Goal: Information Seeking & Learning: Learn about a topic

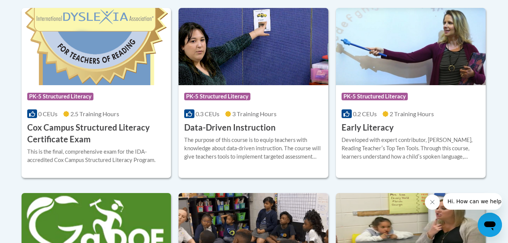
scroll to position [339, 0]
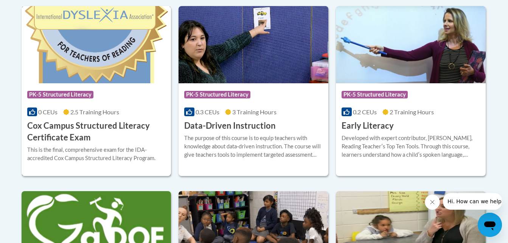
click at [129, 103] on div "Course Category: PK-5 Structured Literacy" at bounding box center [96, 95] width 139 height 17
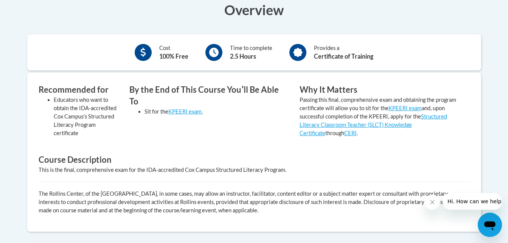
scroll to position [257, 0]
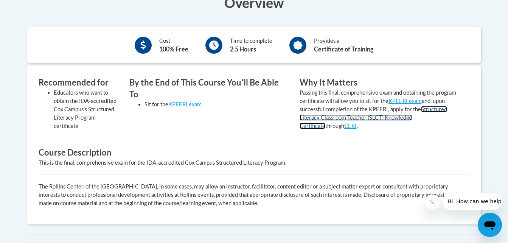
click at [353, 120] on link "Structured Literacy Classroom Teacher (SLCT) Knowledge Certificate" at bounding box center [374, 117] width 148 height 23
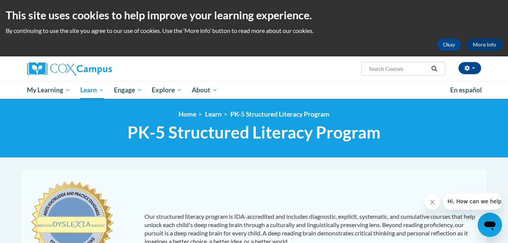
scroll to position [328, 0]
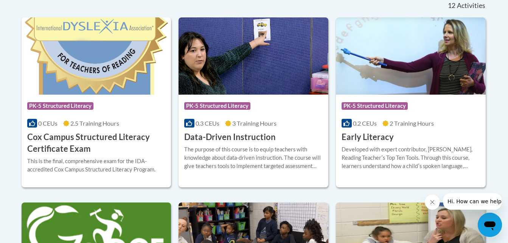
click at [247, 87] on img at bounding box center [254, 55] width 150 height 77
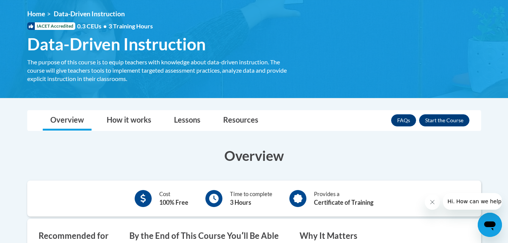
scroll to position [72, 0]
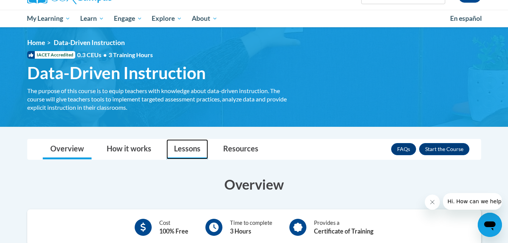
click at [192, 150] on link "Lessons" at bounding box center [188, 149] width 42 height 20
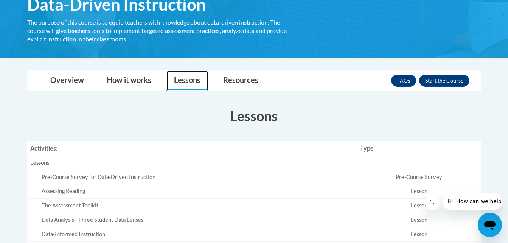
scroll to position [87, 0]
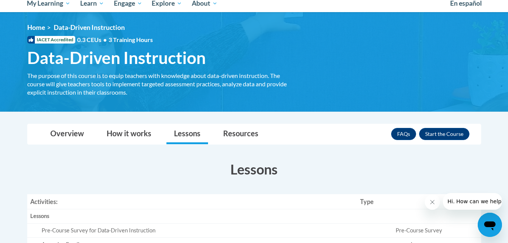
click at [120, 115] on body "This site uses cookies to help improve your learning experience. By continuing …" at bounding box center [254, 213] width 508 height 600
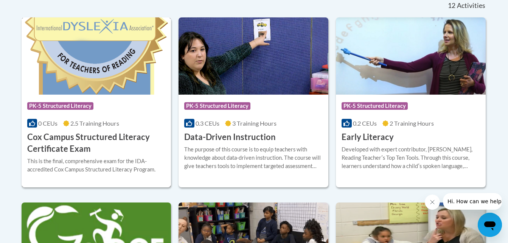
click at [57, 125] on span "0 CEUs" at bounding box center [47, 123] width 19 height 7
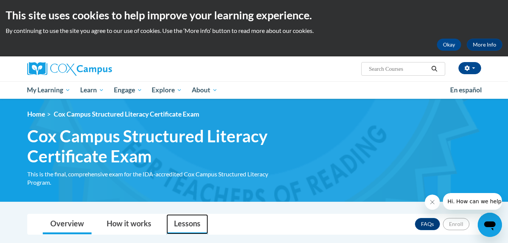
click at [183, 226] on link "Lessons" at bounding box center [188, 224] width 42 height 20
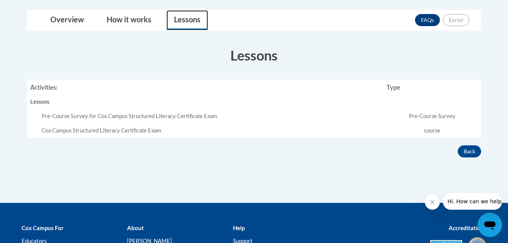
scroll to position [236, 0]
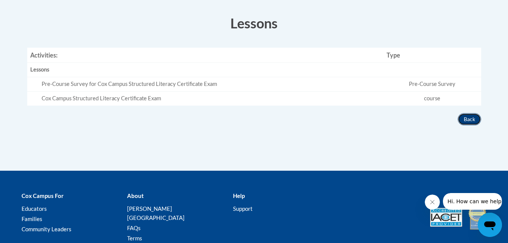
click at [469, 122] on button "Back" at bounding box center [469, 119] width 23 height 12
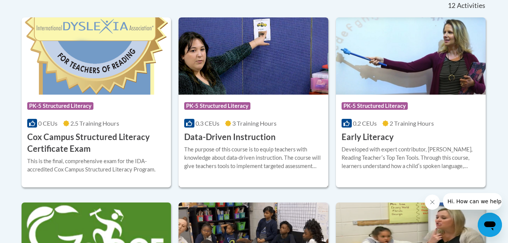
click at [246, 123] on span "3 Training Hours" at bounding box center [254, 123] width 44 height 7
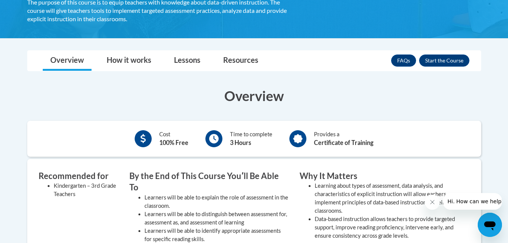
scroll to position [157, 0]
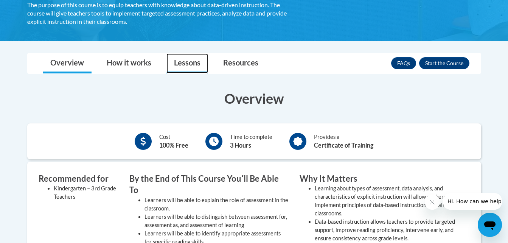
click at [187, 59] on link "Lessons" at bounding box center [188, 63] width 42 height 20
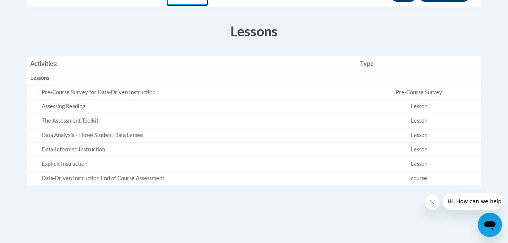
scroll to position [223, 0]
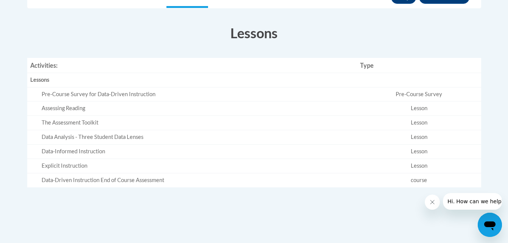
click at [71, 95] on div "Pre-Course Survey for Data-Driven Instruction" at bounding box center [198, 94] width 313 height 8
click at [423, 92] on td "Pre-Course Survey" at bounding box center [419, 94] width 124 height 14
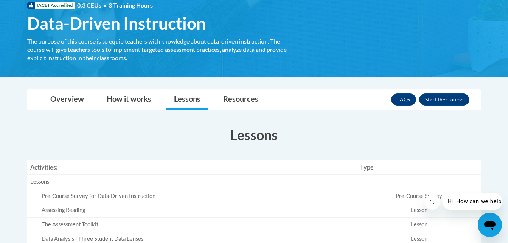
scroll to position [119, 0]
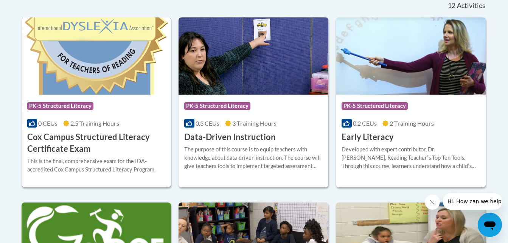
click at [113, 98] on div "Course Category: PK-5 Structured Literacy" at bounding box center [96, 106] width 139 height 17
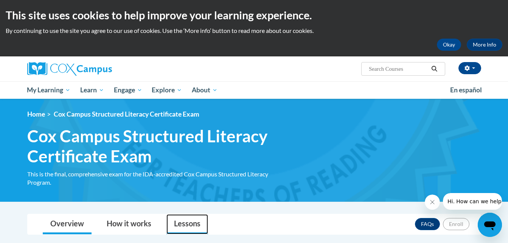
click at [176, 225] on link "Lessons" at bounding box center [188, 224] width 42 height 20
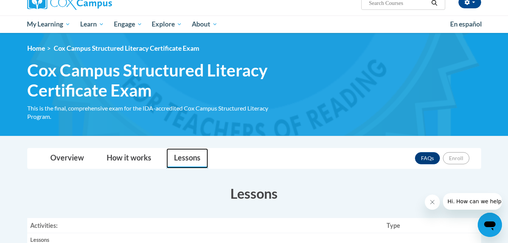
scroll to position [68, 0]
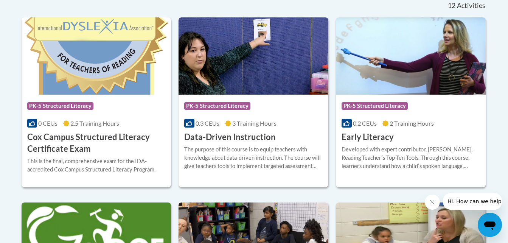
click at [256, 116] on div "Course Category: PK-5 Structured Literacy 0.3 CEUs 3 Training Hours COURSE Data…" at bounding box center [254, 119] width 150 height 48
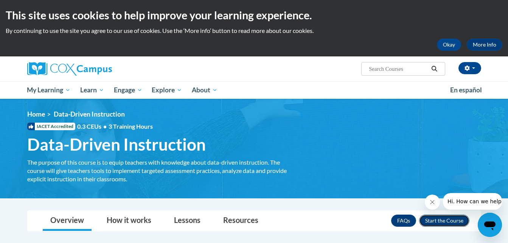
click at [433, 218] on button "Enroll" at bounding box center [444, 221] width 50 height 12
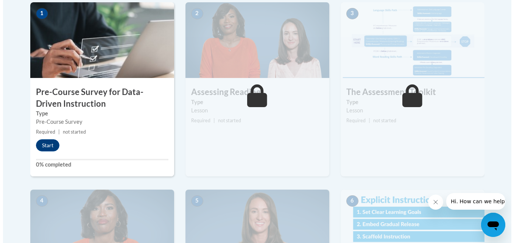
scroll to position [260, 0]
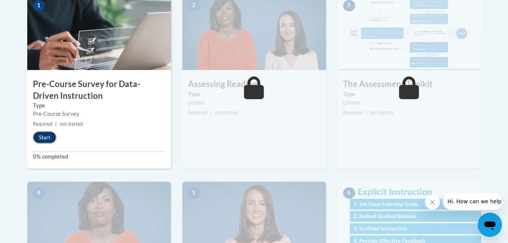
click at [45, 134] on button "Start" at bounding box center [44, 137] width 23 height 12
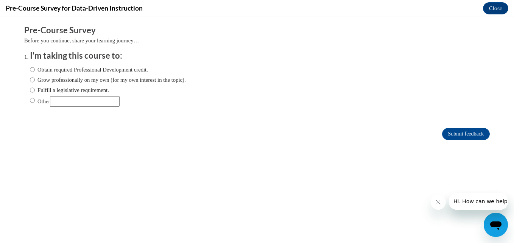
scroll to position [0, 0]
click at [30, 79] on input "Grow professionally on my own (for my own interest in the topic)." at bounding box center [32, 80] width 5 height 8
radio input "true"
click at [442, 136] on input "Submit feedback" at bounding box center [466, 134] width 48 height 12
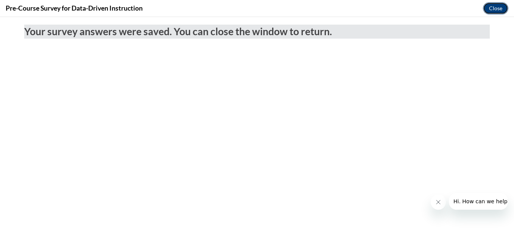
click at [493, 6] on button "Close" at bounding box center [495, 8] width 25 height 12
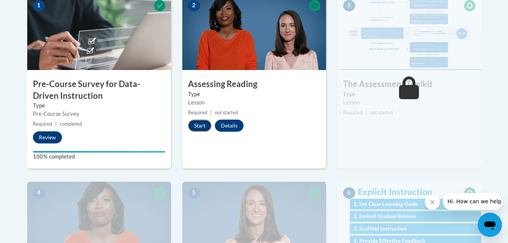
click at [203, 128] on button "Start" at bounding box center [199, 126] width 23 height 12
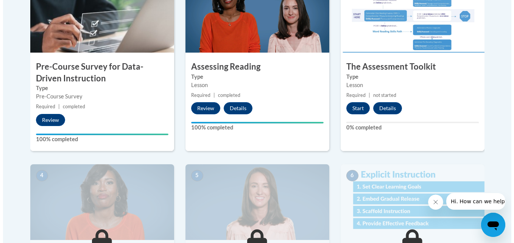
scroll to position [254, 0]
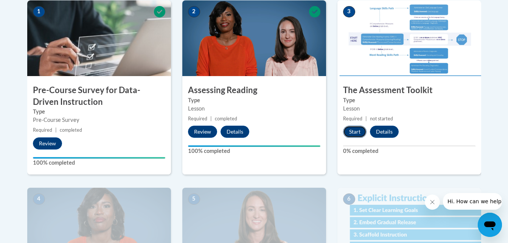
click at [361, 132] on button "Start" at bounding box center [354, 132] width 23 height 12
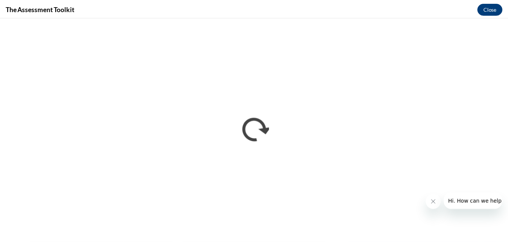
scroll to position [0, 0]
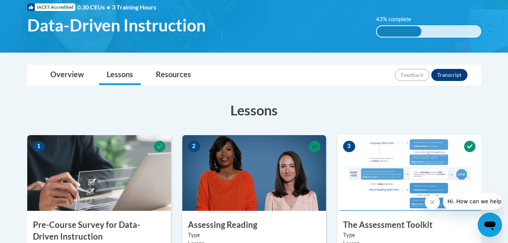
scroll to position [116, 0]
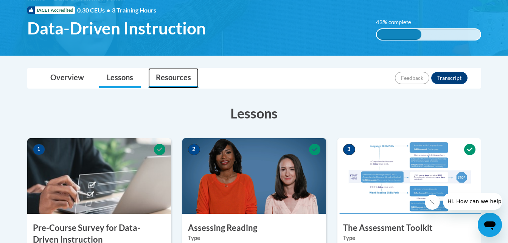
click at [180, 76] on link "Resources" at bounding box center [173, 78] width 50 height 20
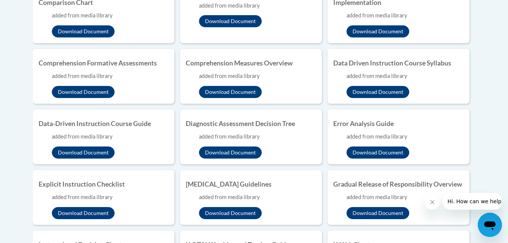
scroll to position [374, 0]
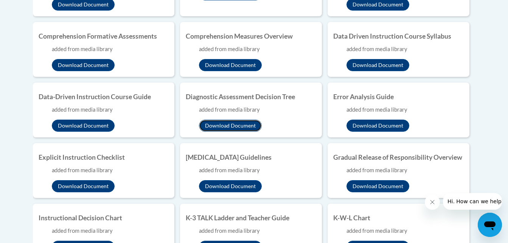
click at [236, 123] on button "Download Document" at bounding box center [230, 126] width 63 height 12
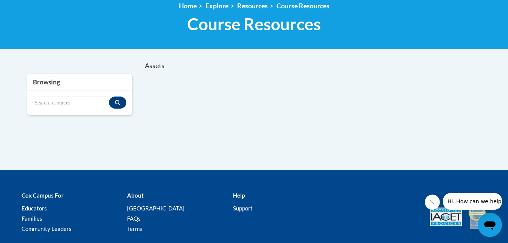
scroll to position [123, 0]
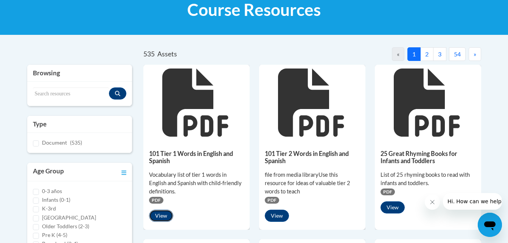
click at [161, 214] on button "View" at bounding box center [161, 216] width 24 height 12
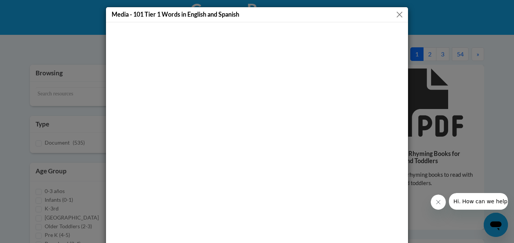
click at [397, 12] on button "Close" at bounding box center [399, 14] width 9 height 9
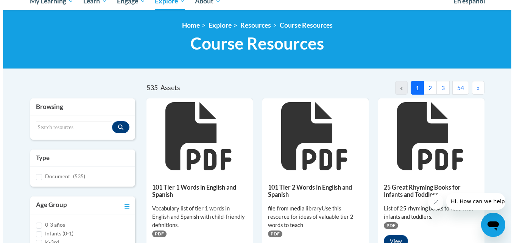
scroll to position [115, 0]
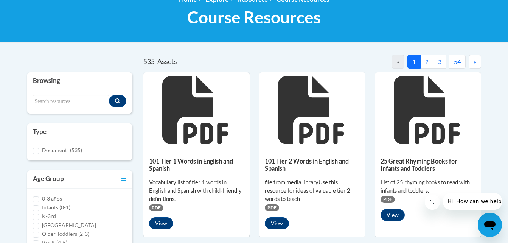
click at [186, 106] on icon at bounding box center [195, 110] width 66 height 68
click at [162, 223] on button "View" at bounding box center [161, 223] width 24 height 12
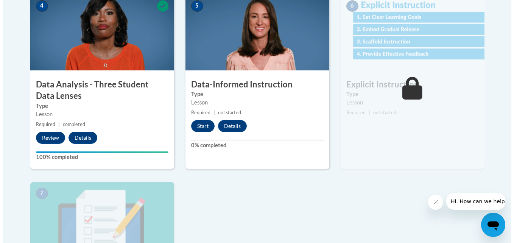
scroll to position [489, 0]
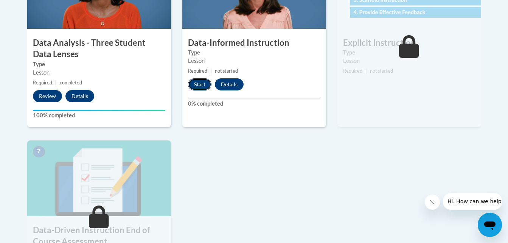
click at [200, 81] on button "Start" at bounding box center [199, 84] width 23 height 12
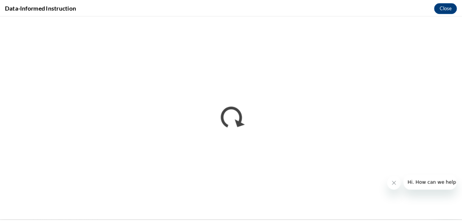
scroll to position [488, 0]
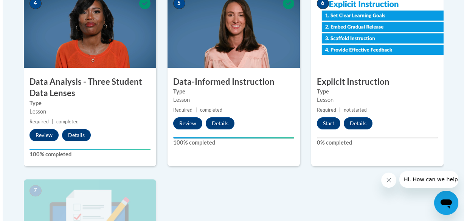
scroll to position [477, 0]
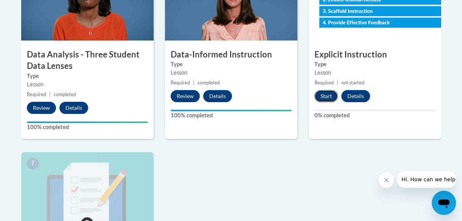
click at [322, 98] on button "Start" at bounding box center [326, 96] width 23 height 12
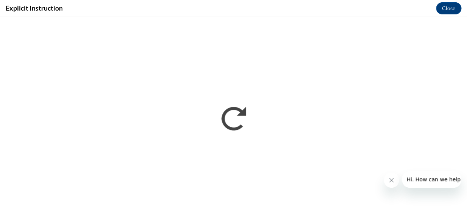
scroll to position [0, 0]
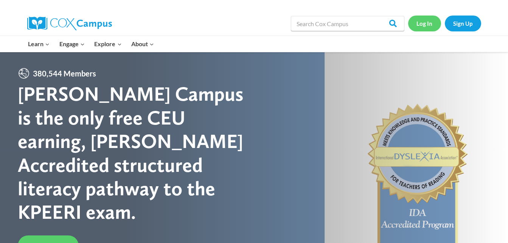
click at [422, 23] on link "Log In" at bounding box center [424, 24] width 33 height 16
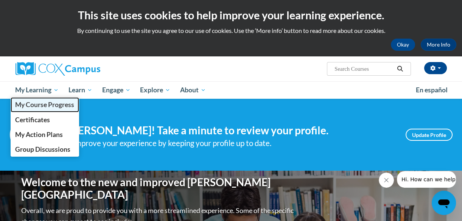
click at [51, 108] on span "My Course Progress" at bounding box center [44, 105] width 59 height 8
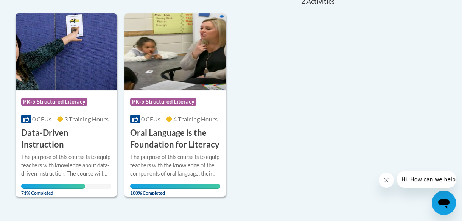
scroll to position [182, 0]
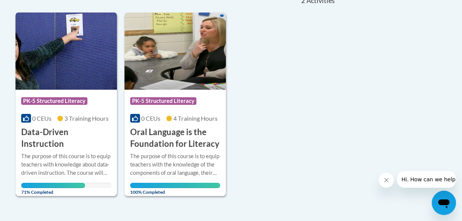
click at [55, 130] on h3 "Data-Driven Instruction" at bounding box center [66, 137] width 90 height 23
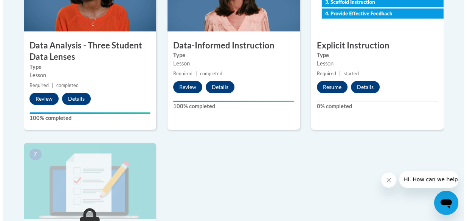
scroll to position [481, 0]
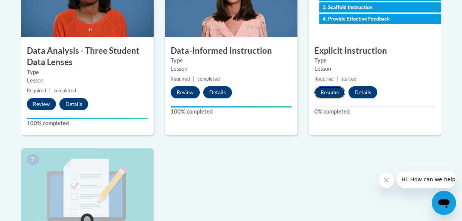
click at [325, 94] on button "Resume" at bounding box center [330, 92] width 31 height 12
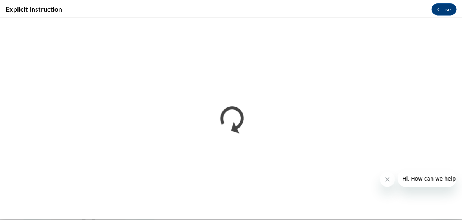
scroll to position [0, 0]
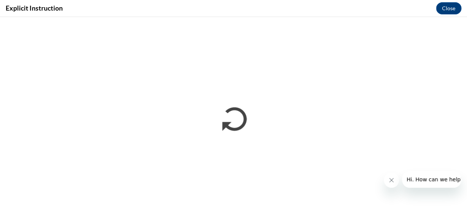
click at [415, 10] on div "Explicit Instruction Close" at bounding box center [233, 8] width 467 height 17
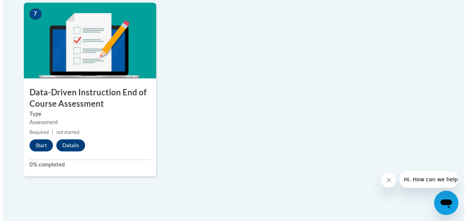
scroll to position [633, 0]
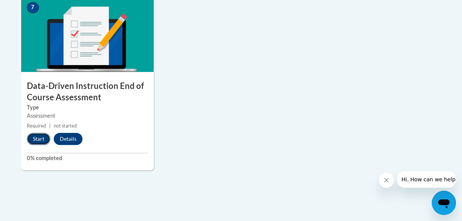
click at [39, 138] on button "Start" at bounding box center [38, 139] width 23 height 12
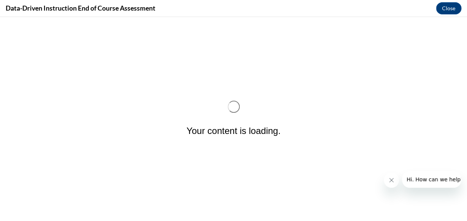
scroll to position [0, 0]
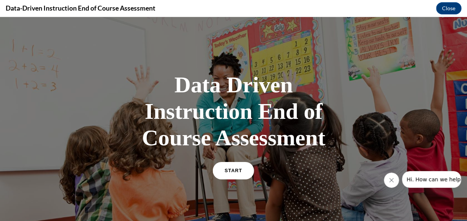
click at [221, 174] on link "START" at bounding box center [233, 170] width 41 height 17
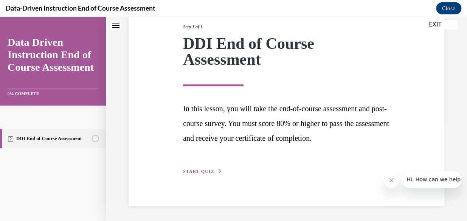
scroll to position [114, 0]
click at [204, 171] on span "START QUIZ" at bounding box center [198, 171] width 31 height 5
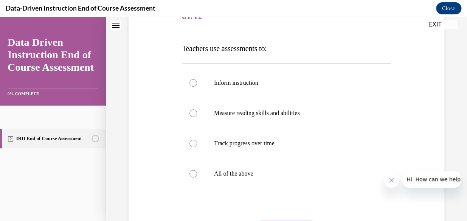
scroll to position [105, 0]
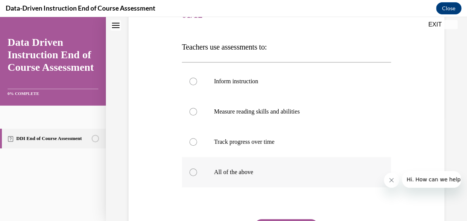
click at [193, 171] on div at bounding box center [194, 172] width 8 height 8
click at [193, 171] on input "All of the above" at bounding box center [194, 172] width 8 height 8
radio input "true"
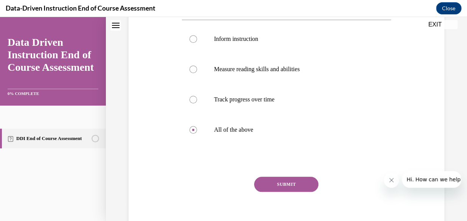
scroll to position [157, 0]
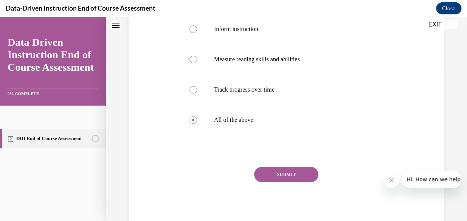
click at [284, 178] on button "SUBMIT" at bounding box center [286, 174] width 64 height 15
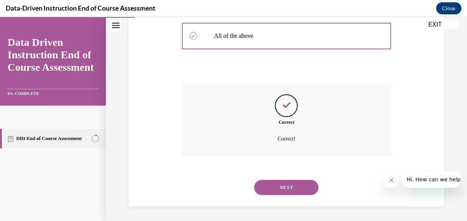
click at [286, 185] on button "NEXT" at bounding box center [286, 187] width 64 height 15
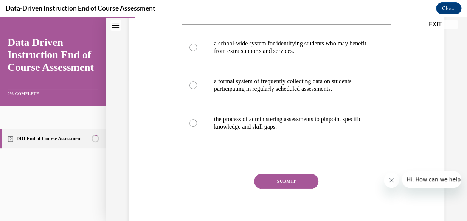
scroll to position [144, 0]
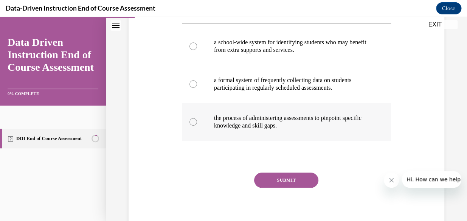
click at [193, 123] on div at bounding box center [194, 122] width 8 height 8
click at [193, 123] on input "the process of administering assessments to pinpoint specific knowledge and ski…" at bounding box center [194, 122] width 8 height 8
radio input "true"
click at [285, 180] on button "SUBMIT" at bounding box center [286, 180] width 64 height 15
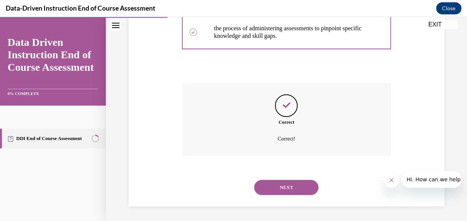
click at [288, 185] on button "NEXT" at bounding box center [286, 187] width 64 height 15
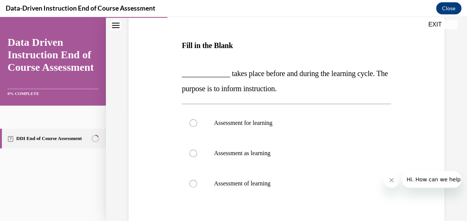
scroll to position [109, 0]
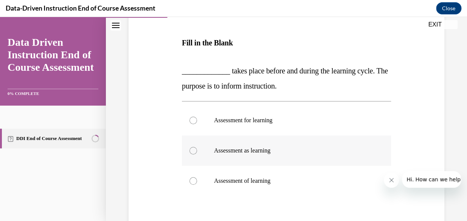
click at [193, 149] on div at bounding box center [194, 151] width 8 height 8
click at [193, 149] on input "Assessment as learning" at bounding box center [194, 151] width 8 height 8
radio input "true"
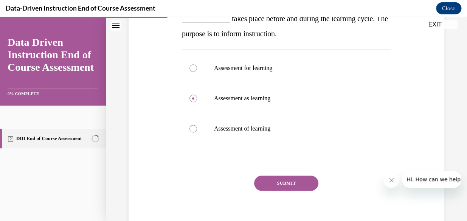
scroll to position [170, 0]
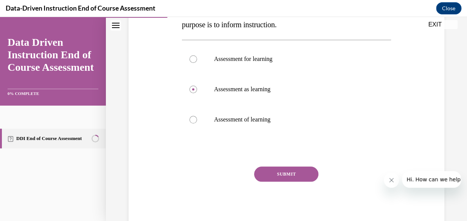
click at [281, 175] on button "SUBMIT" at bounding box center [286, 174] width 64 height 15
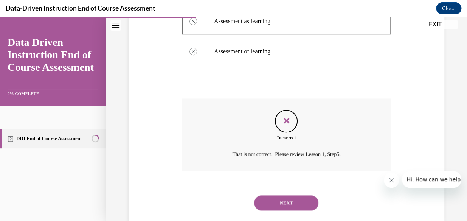
scroll to position [254, 0]
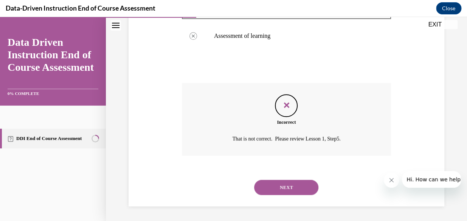
click at [277, 184] on button "NEXT" at bounding box center [286, 187] width 64 height 15
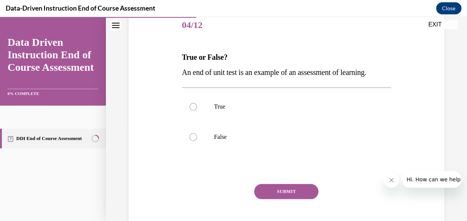
scroll to position [112, 0]
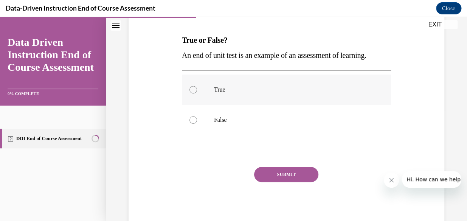
click at [196, 88] on label "True" at bounding box center [286, 90] width 209 height 30
click at [196, 88] on input "True" at bounding box center [194, 90] width 8 height 8
radio input "true"
drag, startPoint x: 272, startPoint y: 171, endPoint x: 269, endPoint y: 173, distance: 4.6
click at [273, 171] on button "SUBMIT" at bounding box center [286, 174] width 64 height 15
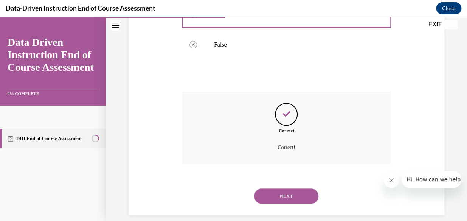
scroll to position [196, 0]
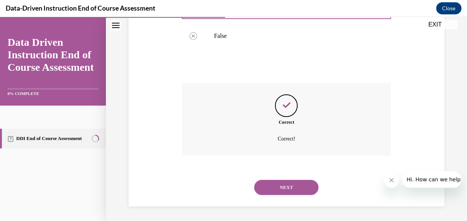
click at [276, 184] on button "NEXT" at bounding box center [286, 187] width 64 height 15
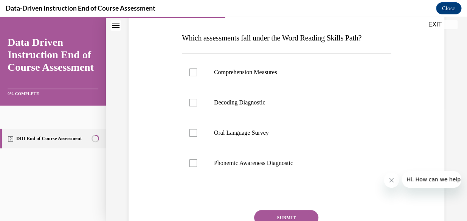
scroll to position [115, 0]
click at [190, 129] on div at bounding box center [194, 132] width 8 height 8
click at [190, 129] on input "Oral Language Survey" at bounding box center [194, 132] width 8 height 8
checkbox input "true"
click at [284, 218] on button "SUBMIT" at bounding box center [286, 216] width 64 height 15
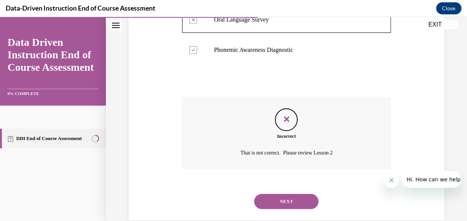
scroll to position [241, 0]
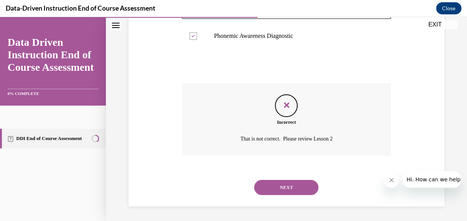
click at [283, 183] on button "NEXT" at bounding box center [286, 187] width 64 height 15
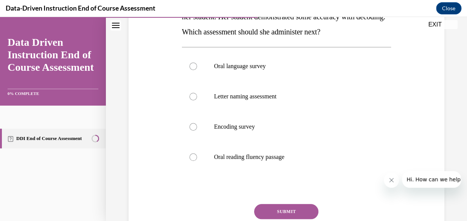
scroll to position [151, 0]
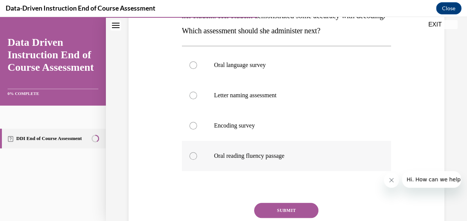
click at [194, 156] on div at bounding box center [194, 156] width 8 height 8
click at [194, 156] on input "Oral reading fluency passage" at bounding box center [194, 156] width 8 height 8
radio input "true"
click at [280, 206] on button "SUBMIT" at bounding box center [286, 210] width 64 height 15
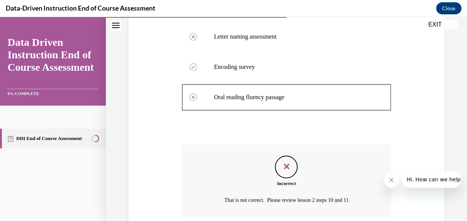
scroll to position [220, 0]
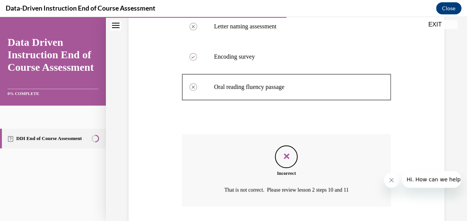
click at [284, 155] on icon "Feedback" at bounding box center [286, 156] width 11 height 11
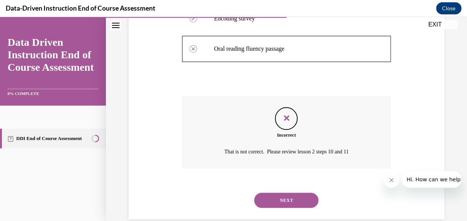
scroll to position [271, 0]
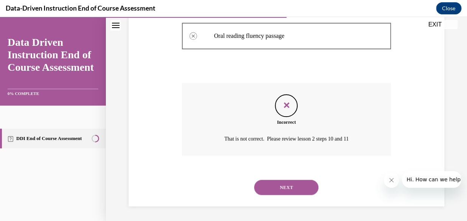
click at [290, 191] on button "NEXT" at bounding box center [286, 187] width 64 height 15
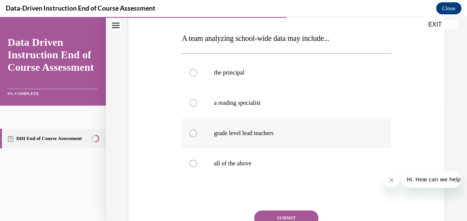
scroll to position [119, 0]
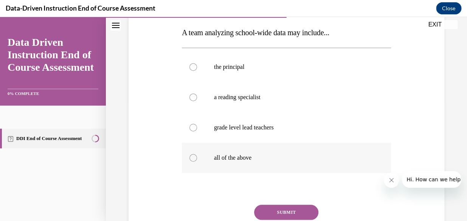
drag, startPoint x: 193, startPoint y: 156, endPoint x: 223, endPoint y: 171, distance: 34.2
click at [192, 156] on div at bounding box center [194, 158] width 8 height 8
click at [192, 156] on input "all of the above" at bounding box center [194, 158] width 8 height 8
radio input "true"
click at [273, 210] on button "SUBMIT" at bounding box center [286, 212] width 64 height 15
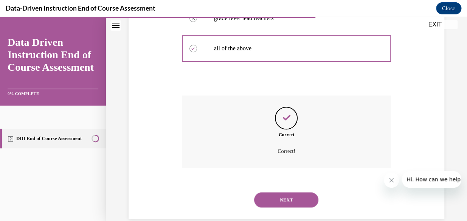
click at [283, 197] on button "NEXT" at bounding box center [286, 199] width 64 height 15
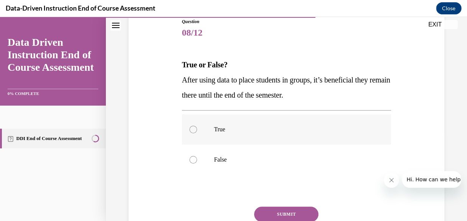
scroll to position [90, 0]
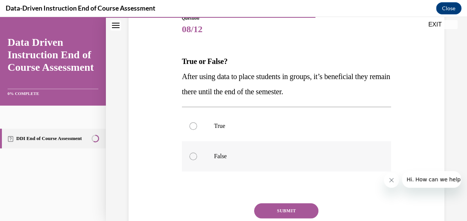
click at [191, 155] on div at bounding box center [194, 157] width 8 height 8
click at [191, 155] on input "False" at bounding box center [194, 157] width 8 height 8
radio input "true"
click at [280, 207] on button "SUBMIT" at bounding box center [286, 210] width 64 height 15
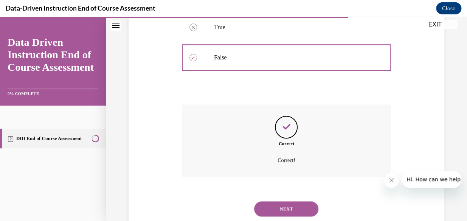
scroll to position [209, 0]
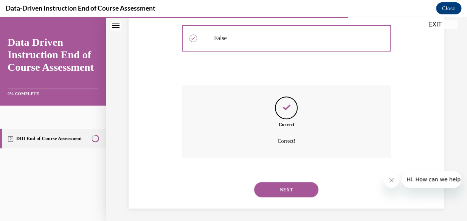
click at [271, 188] on button "NEXT" at bounding box center [286, 189] width 64 height 15
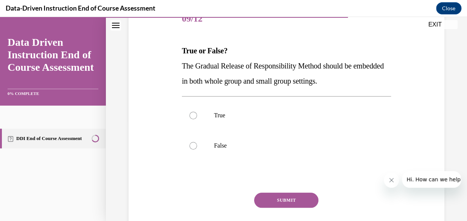
scroll to position [114, 0]
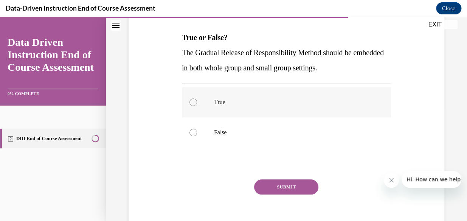
click at [193, 100] on div at bounding box center [194, 102] width 8 height 8
click at [193, 100] on input "True" at bounding box center [194, 102] width 8 height 8
radio input "true"
click at [276, 187] on button "SUBMIT" at bounding box center [286, 186] width 64 height 15
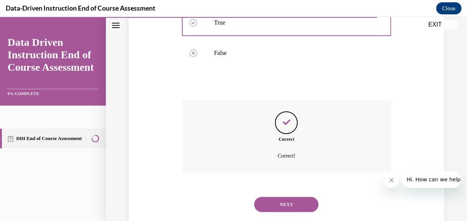
scroll to position [195, 0]
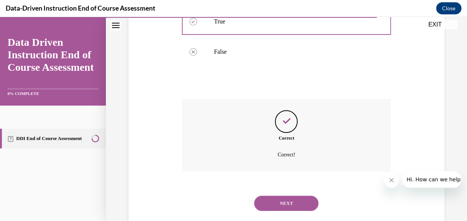
click at [293, 204] on button "NEXT" at bounding box center [286, 203] width 64 height 15
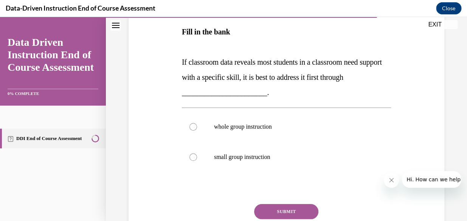
scroll to position [144, 0]
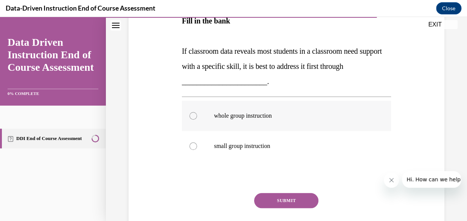
click at [190, 116] on div at bounding box center [194, 116] width 8 height 8
click at [190, 116] on input "whole group instruction" at bounding box center [194, 116] width 8 height 8
radio input "true"
click at [273, 196] on button "SUBMIT" at bounding box center [286, 200] width 64 height 15
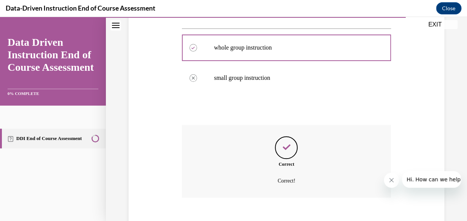
scroll to position [254, 0]
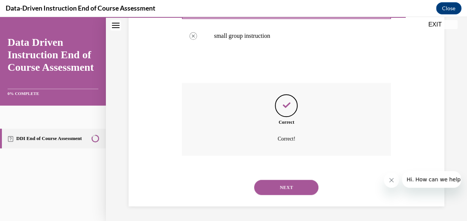
click at [276, 187] on button "NEXT" at bounding box center [286, 187] width 64 height 15
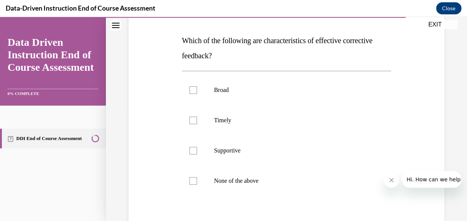
scroll to position [112, 0]
click at [191, 119] on div at bounding box center [194, 120] width 8 height 8
click at [191, 119] on input "Timely" at bounding box center [194, 120] width 8 height 8
checkbox input "true"
click at [191, 152] on div at bounding box center [194, 150] width 8 height 8
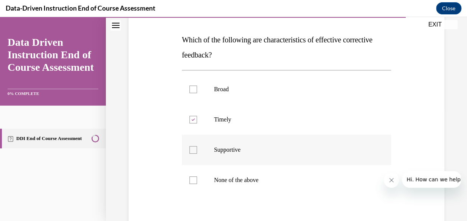
click at [191, 152] on input "Supportive" at bounding box center [194, 150] width 8 height 8
checkbox input "true"
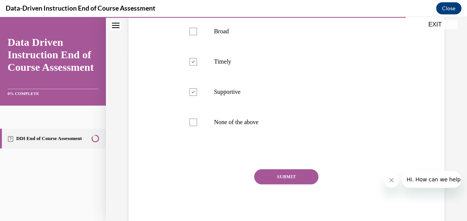
scroll to position [172, 0]
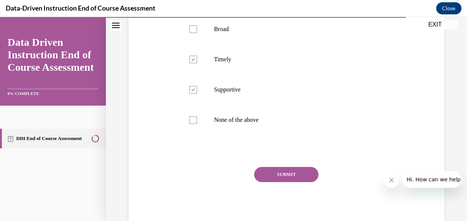
click at [277, 172] on button "SUBMIT" at bounding box center [286, 174] width 64 height 15
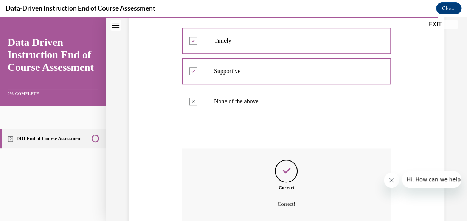
scroll to position [256, 0]
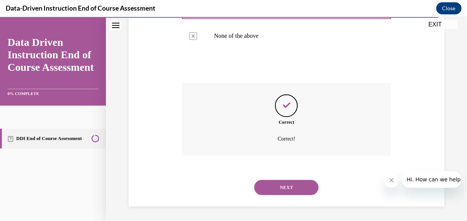
click at [293, 183] on button "NEXT" at bounding box center [286, 187] width 64 height 15
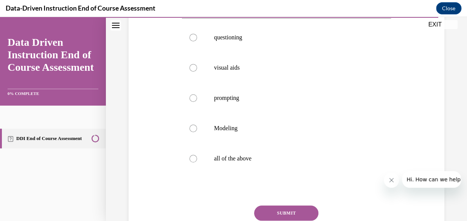
scroll to position [157, 0]
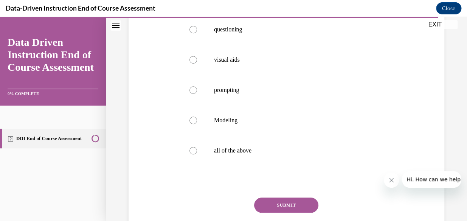
drag, startPoint x: 193, startPoint y: 151, endPoint x: 214, endPoint y: 167, distance: 26.5
click at [193, 150] on div at bounding box center [194, 151] width 8 height 8
click at [193, 150] on input "all of the above" at bounding box center [194, 151] width 8 height 8
radio input "true"
drag, startPoint x: 278, startPoint y: 202, endPoint x: 258, endPoint y: 181, distance: 28.1
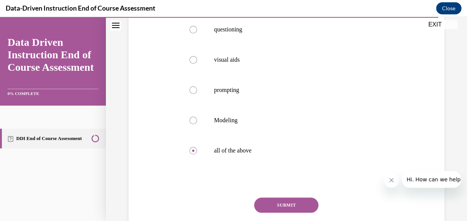
click at [279, 202] on button "SUBMIT" at bounding box center [286, 205] width 64 height 15
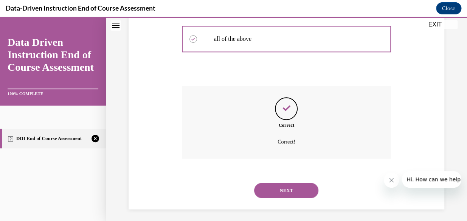
scroll to position [271, 0]
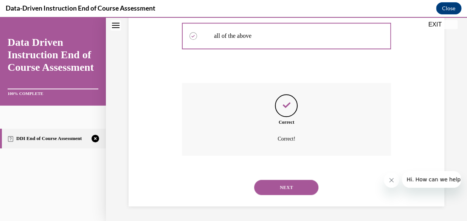
click at [301, 188] on button "NEXT" at bounding box center [286, 187] width 64 height 15
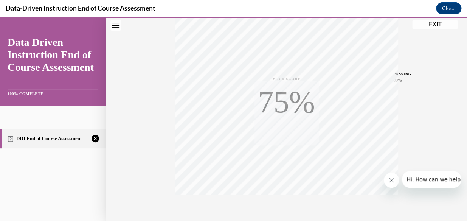
scroll to position [184, 0]
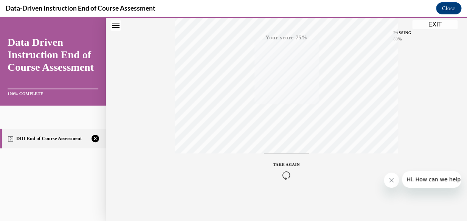
click at [284, 175] on icon "button" at bounding box center [286, 175] width 27 height 8
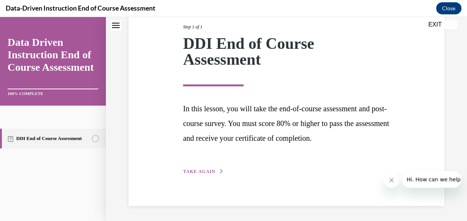
scroll to position [114, 0]
click at [204, 168] on div "Step 1 of 1 DDI End of Course Assessment In this lesson, you will take the end-…" at bounding box center [287, 91] width 218 height 170
click at [192, 170] on span "TAKE AGAIN" at bounding box center [199, 171] width 32 height 5
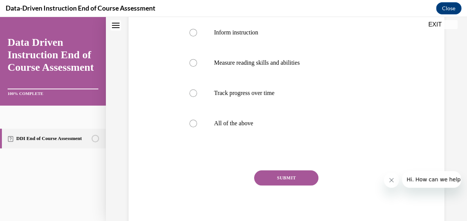
scroll to position [157, 0]
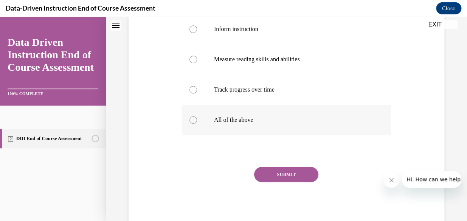
click at [189, 122] on label "All of the above" at bounding box center [286, 120] width 209 height 30
click at [190, 122] on input "All of the above" at bounding box center [194, 120] width 8 height 8
radio input "true"
click at [279, 171] on button "SUBMIT" at bounding box center [286, 174] width 64 height 15
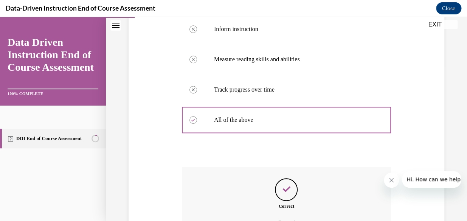
scroll to position [241, 0]
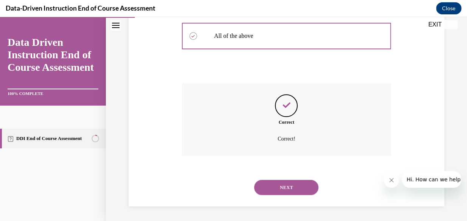
click at [298, 187] on button "NEXT" at bounding box center [286, 187] width 64 height 15
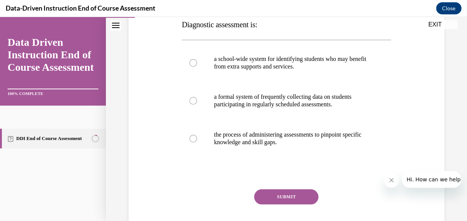
scroll to position [131, 0]
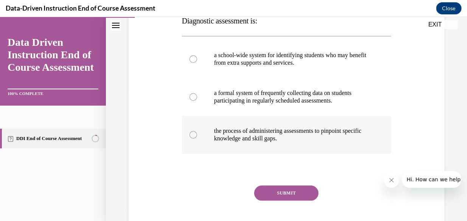
click at [193, 134] on div at bounding box center [194, 135] width 8 height 8
click at [193, 134] on input "the process of administering assessments to pinpoint specific knowledge and ski…" at bounding box center [194, 135] width 8 height 8
radio input "true"
click at [265, 193] on button "SUBMIT" at bounding box center [286, 192] width 64 height 15
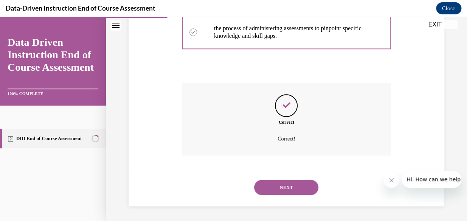
click at [291, 185] on button "NEXT" at bounding box center [286, 187] width 64 height 15
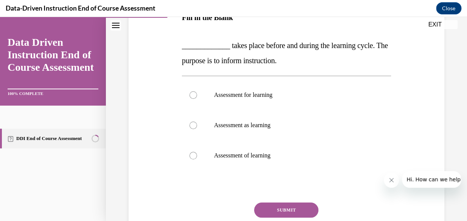
scroll to position [136, 0]
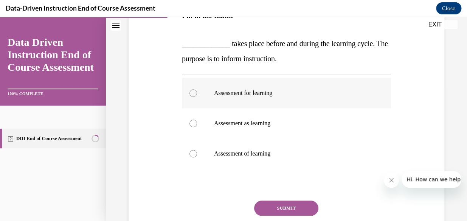
click at [193, 90] on div at bounding box center [194, 93] width 8 height 8
click at [193, 90] on input "Assessment for learning" at bounding box center [194, 93] width 8 height 8
radio input "true"
click at [282, 209] on button "SUBMIT" at bounding box center [286, 208] width 64 height 15
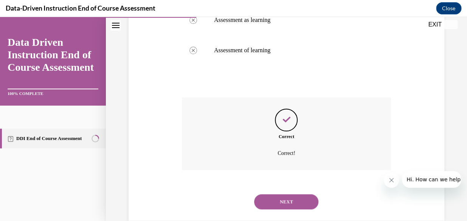
scroll to position [254, 0]
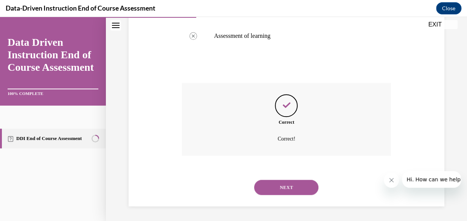
click at [287, 191] on button "NEXT" at bounding box center [286, 187] width 64 height 15
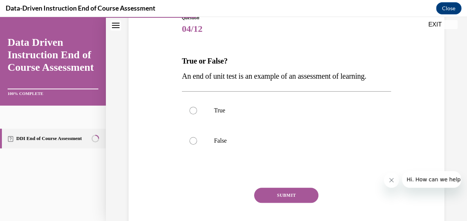
scroll to position [92, 0]
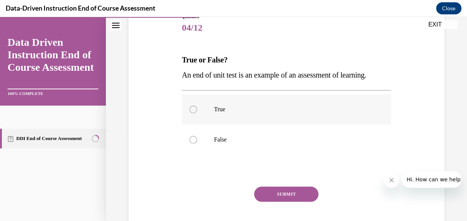
drag, startPoint x: 192, startPoint y: 109, endPoint x: 200, endPoint y: 121, distance: 14.2
click at [192, 109] on div at bounding box center [194, 110] width 8 height 8
click at [192, 109] on input "True" at bounding box center [194, 110] width 8 height 8
radio input "true"
click at [274, 193] on button "SUBMIT" at bounding box center [286, 194] width 64 height 15
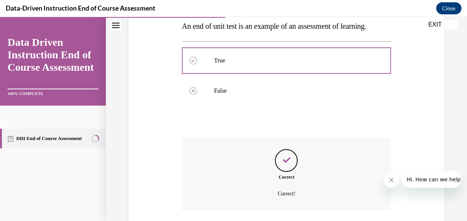
scroll to position [196, 0]
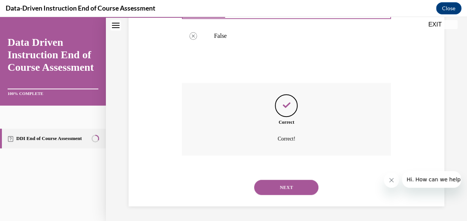
click at [291, 192] on button "NEXT" at bounding box center [286, 187] width 64 height 15
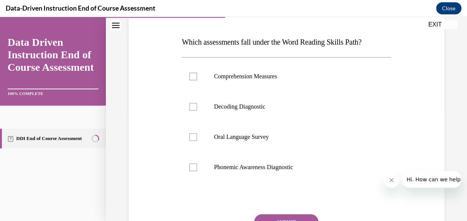
scroll to position [109, 0]
click at [194, 107] on div at bounding box center [194, 108] width 8 height 8
click at [194, 107] on input "Decoding Diagnostic" at bounding box center [194, 108] width 8 height 8
checkbox input "true"
click at [284, 217] on button "SUBMIT" at bounding box center [286, 222] width 64 height 15
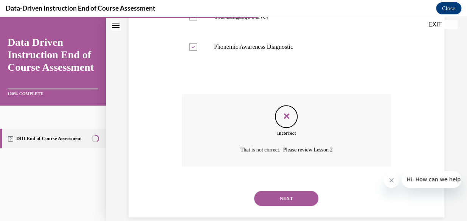
scroll to position [241, 0]
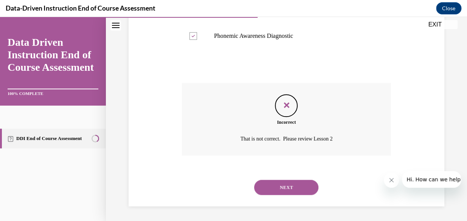
click at [265, 189] on button "NEXT" at bounding box center [286, 187] width 64 height 15
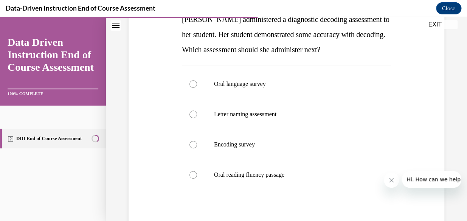
scroll to position [134, 0]
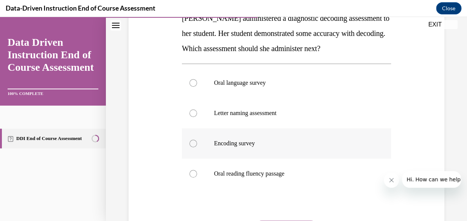
click at [194, 144] on div at bounding box center [194, 144] width 8 height 8
click at [194, 144] on input "Encoding survey" at bounding box center [194, 144] width 8 height 8
radio input "true"
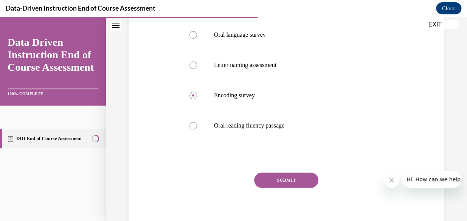
scroll to position [187, 0]
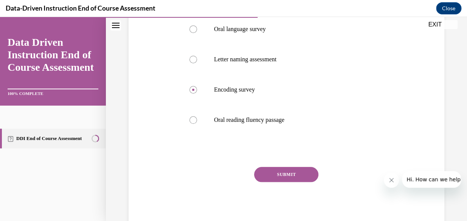
click at [283, 178] on button "SUBMIT" at bounding box center [286, 174] width 64 height 15
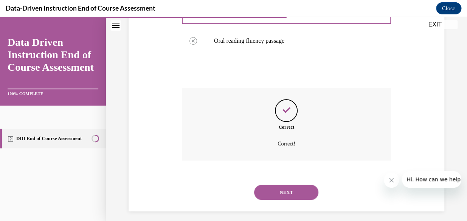
scroll to position [271, 0]
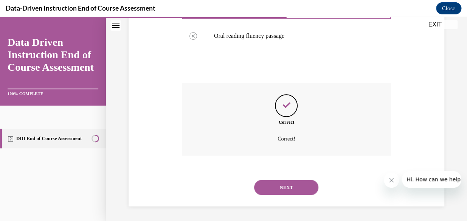
click at [280, 184] on button "NEXT" at bounding box center [286, 187] width 64 height 15
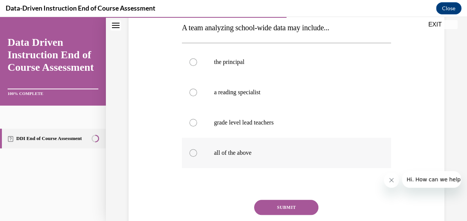
scroll to position [125, 0]
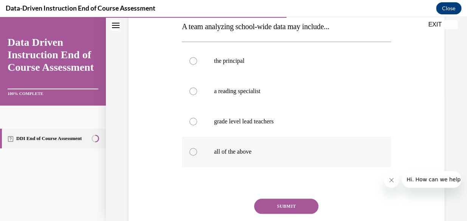
click at [193, 151] on div at bounding box center [194, 152] width 8 height 8
click at [193, 151] on input "all of the above" at bounding box center [194, 152] width 8 height 8
radio input "true"
click at [266, 205] on button "SUBMIT" at bounding box center [286, 206] width 64 height 15
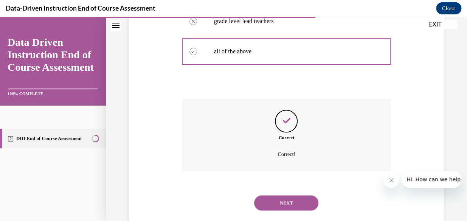
scroll to position [241, 0]
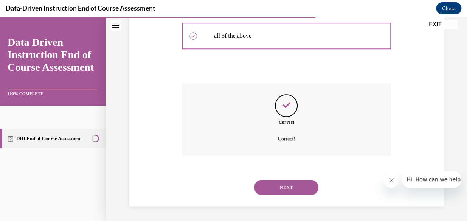
click at [280, 186] on button "NEXT" at bounding box center [286, 187] width 64 height 15
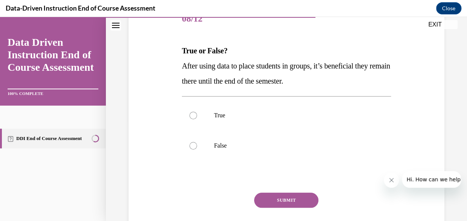
scroll to position [109, 0]
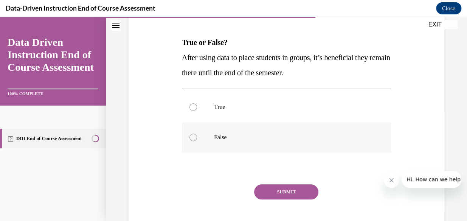
click at [195, 135] on div at bounding box center [194, 138] width 8 height 8
click at [195, 135] on input "False" at bounding box center [194, 138] width 8 height 8
radio input "true"
click at [292, 190] on button "SUBMIT" at bounding box center [286, 191] width 64 height 15
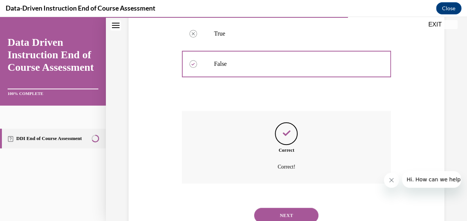
scroll to position [211, 0]
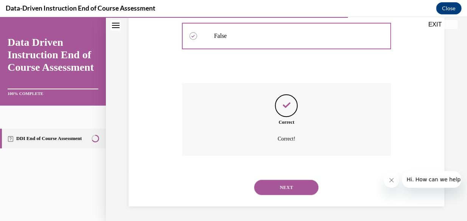
click at [278, 185] on button "NEXT" at bounding box center [286, 187] width 64 height 15
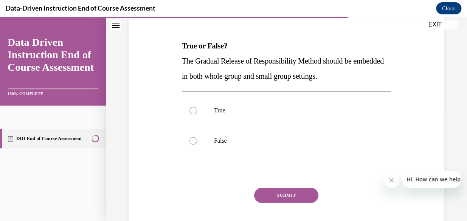
scroll to position [106, 0]
click at [193, 109] on div at bounding box center [194, 111] width 8 height 8
click at [193, 109] on input "True" at bounding box center [194, 111] width 8 height 8
radio input "true"
click at [283, 195] on button "SUBMIT" at bounding box center [286, 195] width 64 height 15
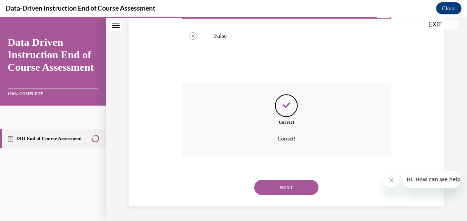
click at [293, 184] on button "NEXT" at bounding box center [286, 187] width 64 height 15
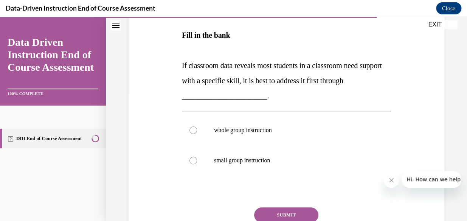
scroll to position [132, 0]
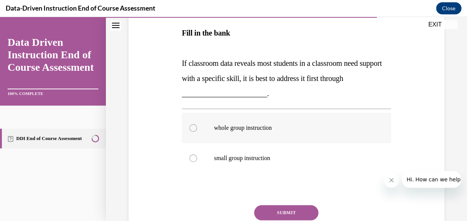
click at [192, 128] on div at bounding box center [194, 128] width 8 height 8
click at [192, 128] on input "whole group instruction" at bounding box center [194, 128] width 8 height 8
radio input "true"
click at [272, 212] on button "SUBMIT" at bounding box center [286, 212] width 64 height 15
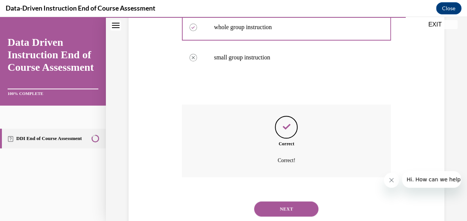
scroll to position [254, 0]
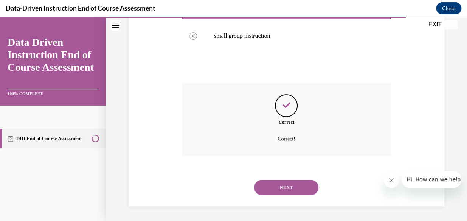
click at [283, 184] on button "NEXT" at bounding box center [286, 187] width 64 height 15
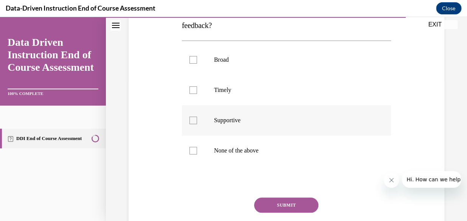
scroll to position [142, 0]
click at [192, 92] on div at bounding box center [194, 90] width 8 height 8
click at [192, 92] on input "Timely" at bounding box center [194, 90] width 8 height 8
checkbox input "true"
click at [195, 117] on div at bounding box center [194, 120] width 8 height 8
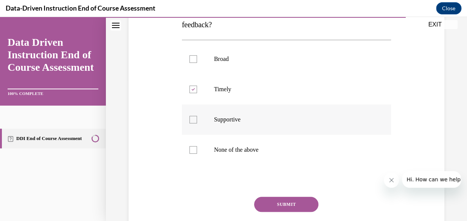
click at [195, 117] on input "Supportive" at bounding box center [194, 120] width 8 height 8
checkbox input "true"
click at [276, 202] on button "SUBMIT" at bounding box center [286, 204] width 64 height 15
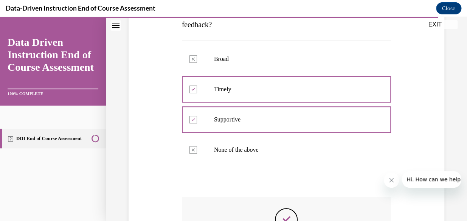
scroll to position [256, 0]
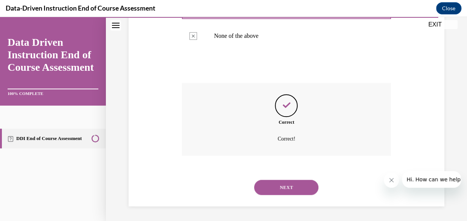
click at [296, 186] on button "NEXT" at bounding box center [286, 187] width 64 height 15
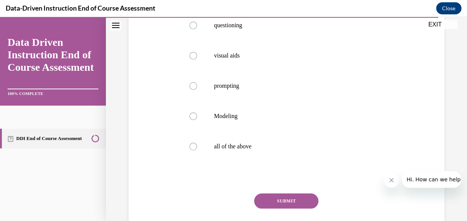
scroll to position [162, 0]
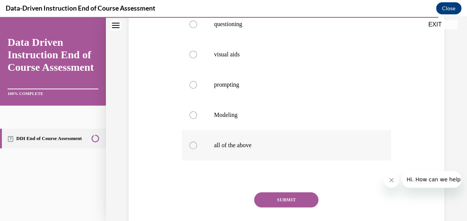
click at [193, 145] on div at bounding box center [194, 146] width 8 height 8
click at [193, 145] on input "all of the above" at bounding box center [194, 146] width 8 height 8
radio input "true"
click at [266, 199] on button "SUBMIT" at bounding box center [286, 199] width 64 height 15
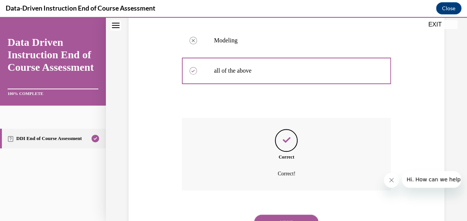
scroll to position [271, 0]
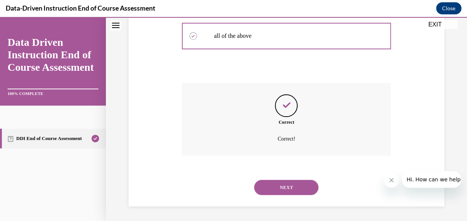
click at [285, 188] on button "NEXT" at bounding box center [286, 187] width 64 height 15
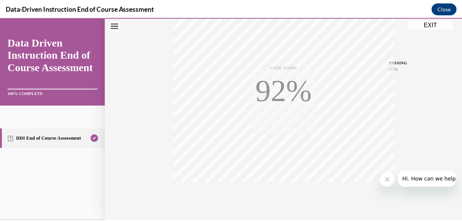
scroll to position [184, 0]
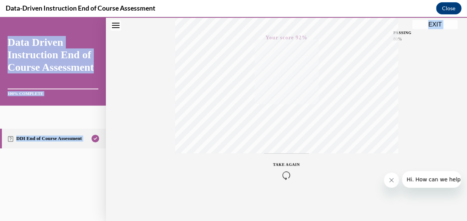
drag, startPoint x: 462, startPoint y: 144, endPoint x: 468, endPoint y: 177, distance: 33.5
click at [462, 177] on html "SKIP TO STEP EXIT Data Driven Instruction End of Course Assessment 100% COMPLET…" at bounding box center [233, 119] width 467 height 204
click at [432, 23] on button "EXIT" at bounding box center [435, 24] width 45 height 9
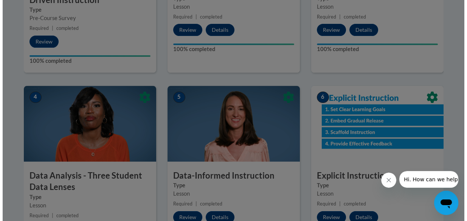
scroll to position [314, 0]
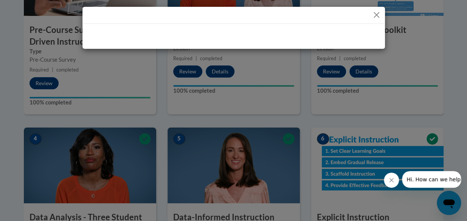
drag, startPoint x: 464, startPoint y: 153, endPoint x: 460, endPoint y: 75, distance: 77.7
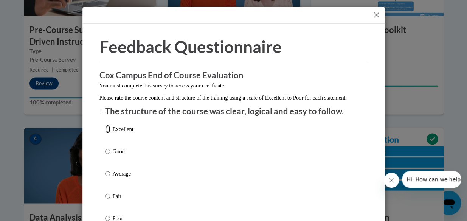
click at [106, 133] on input "Excellent" at bounding box center [107, 129] width 5 height 8
radio input "true"
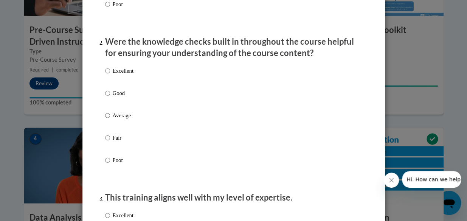
scroll to position [227, 0]
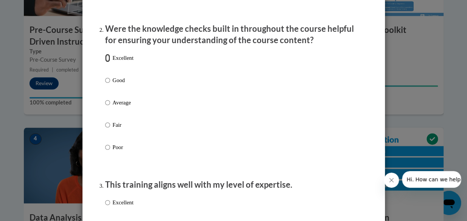
click at [105, 62] on input "Excellent" at bounding box center [107, 58] width 5 height 8
radio input "true"
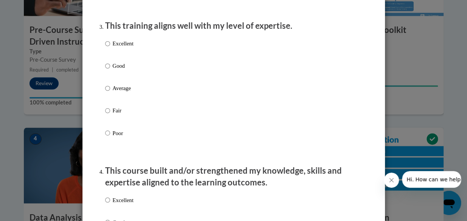
scroll to position [389, 0]
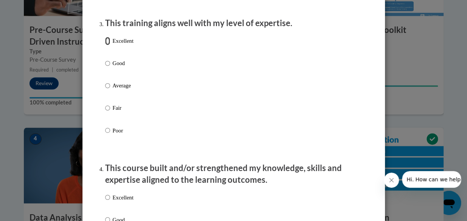
click at [107, 45] on input "Excellent" at bounding box center [107, 41] width 5 height 8
radio input "true"
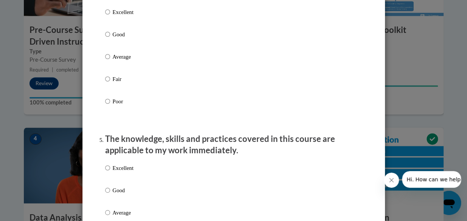
scroll to position [579, 0]
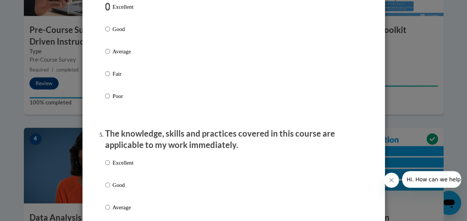
click at [105, 11] on input "Excellent" at bounding box center [107, 7] width 5 height 8
radio input "true"
click at [106, 167] on input "Excellent" at bounding box center [107, 163] width 5 height 8
radio input "true"
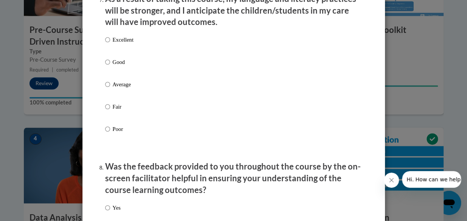
scroll to position [1021, 0]
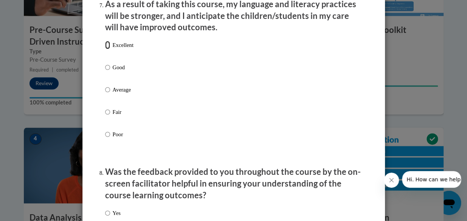
click at [106, 49] on input "Excellent" at bounding box center [107, 45] width 5 height 8
radio input "true"
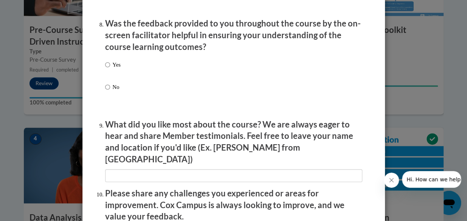
scroll to position [1166, 0]
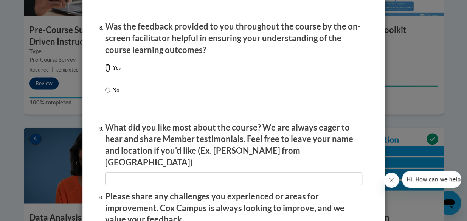
click at [105, 72] on input "Yes" at bounding box center [107, 68] width 5 height 8
radio input "true"
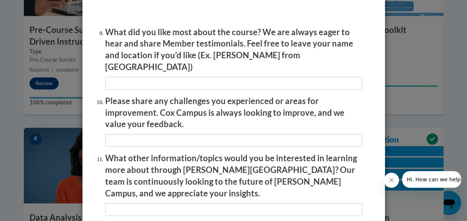
scroll to position [1354, 0]
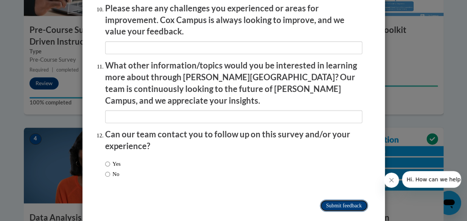
click at [336, 199] on input "Submit feedback" at bounding box center [344, 205] width 48 height 12
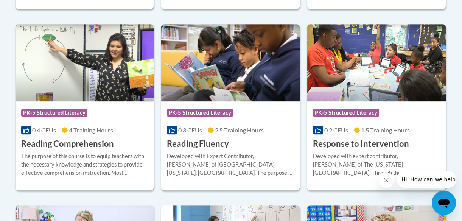
scroll to position [730, 0]
